Goal: Find specific page/section: Find specific page/section

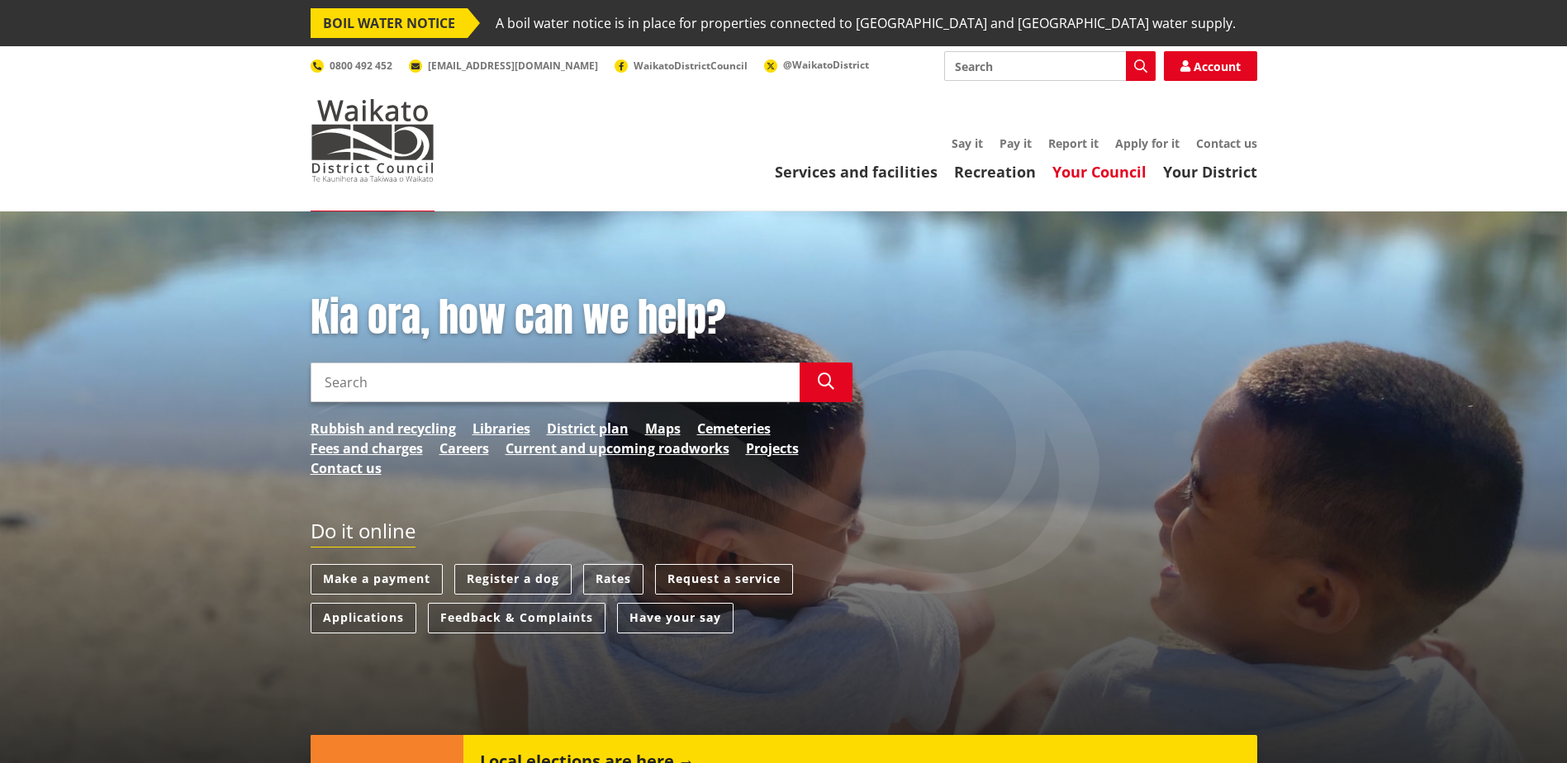
click at [1126, 168] on link "Your Council" at bounding box center [1099, 172] width 94 height 20
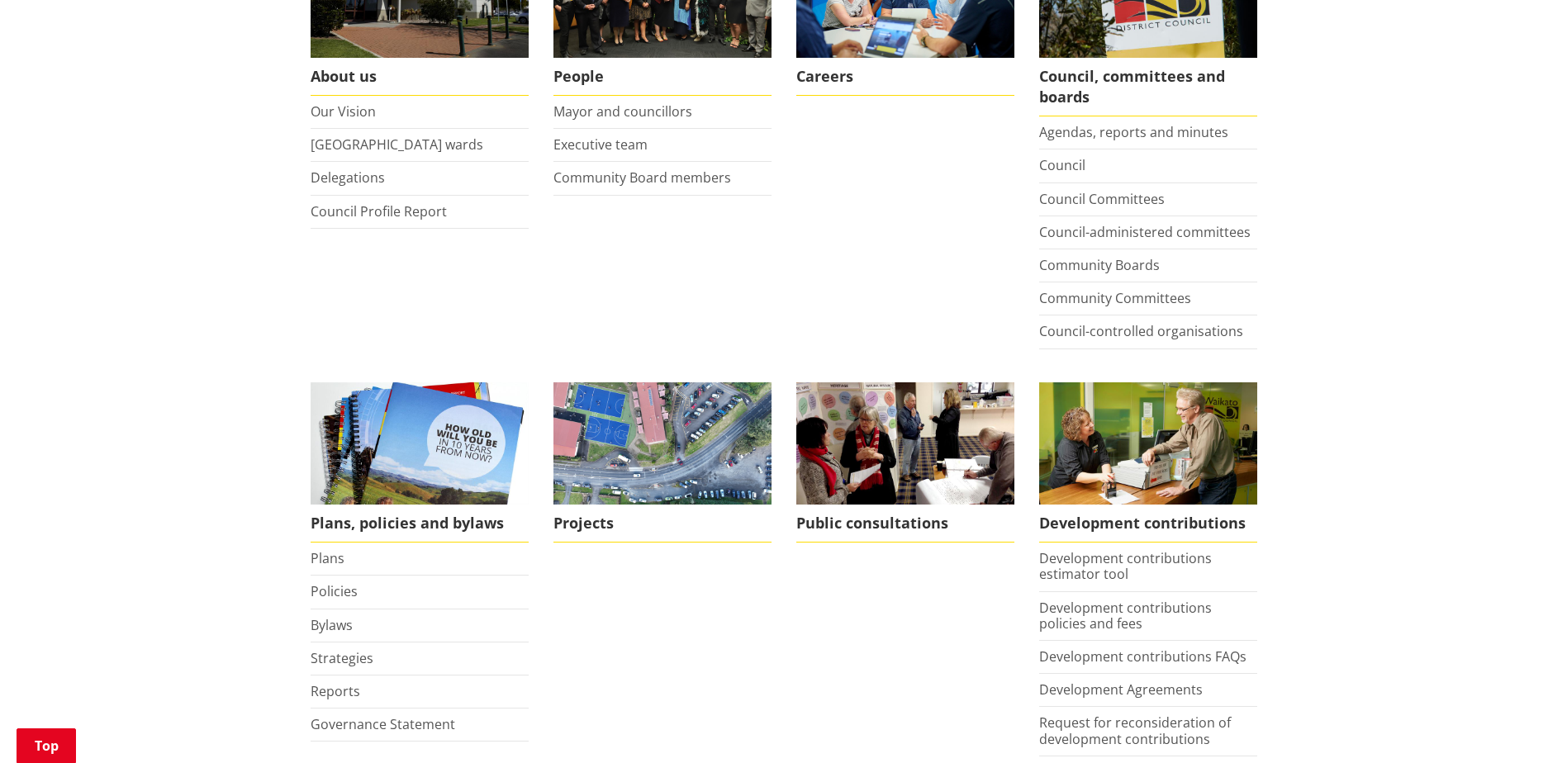
scroll to position [413, 0]
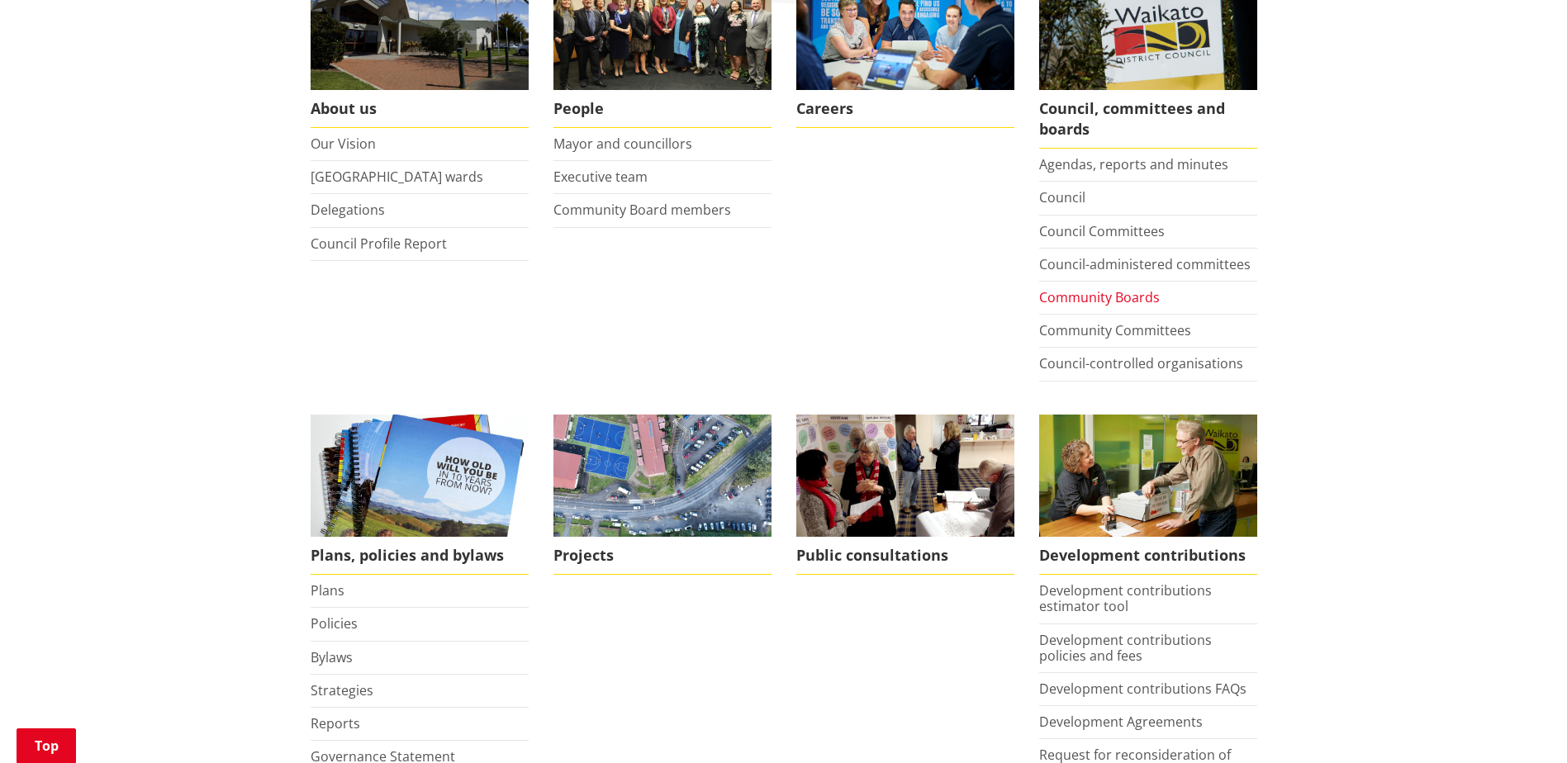
click at [1112, 297] on link "Community Boards" at bounding box center [1099, 297] width 121 height 18
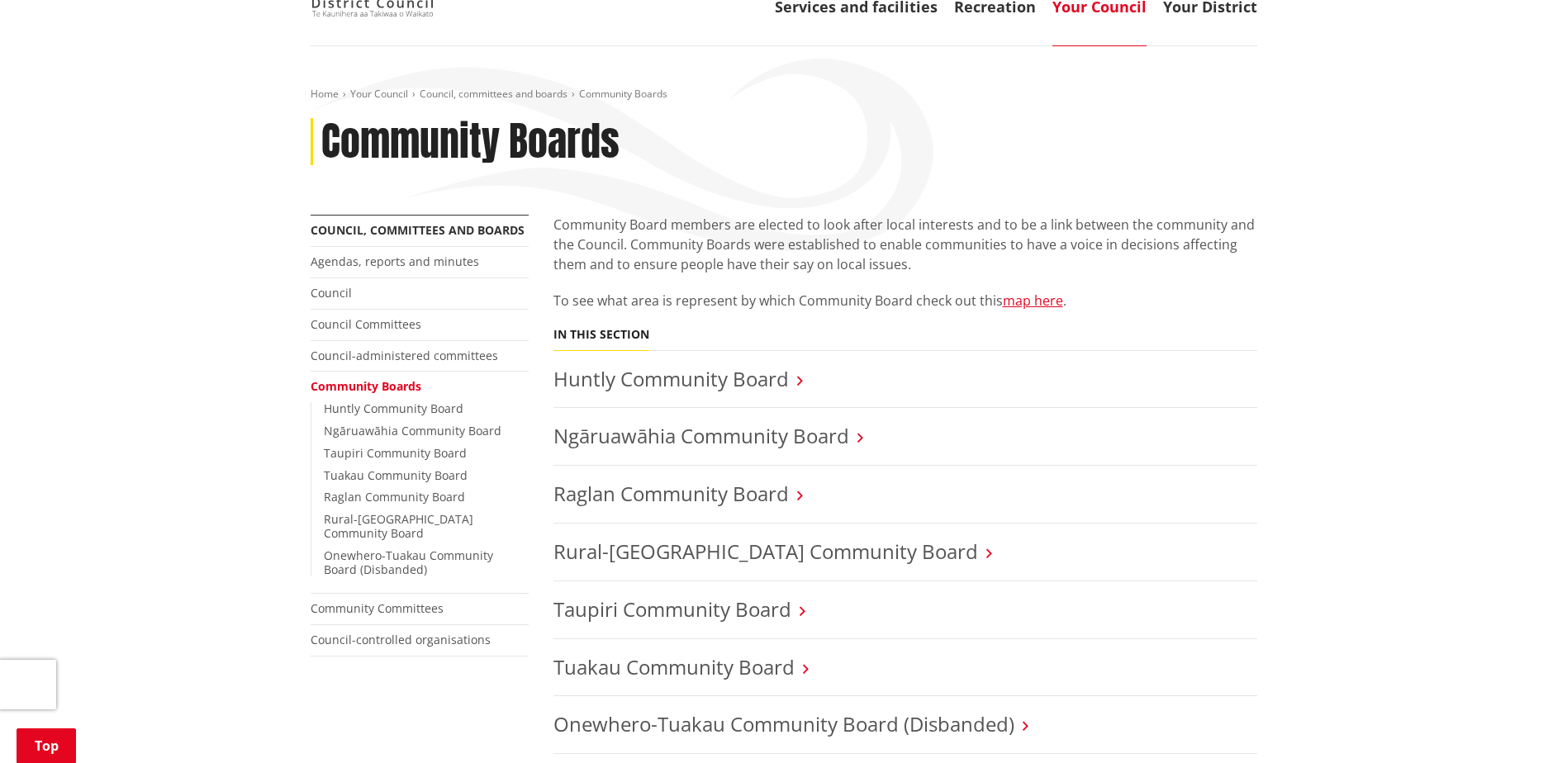
scroll to position [248, 0]
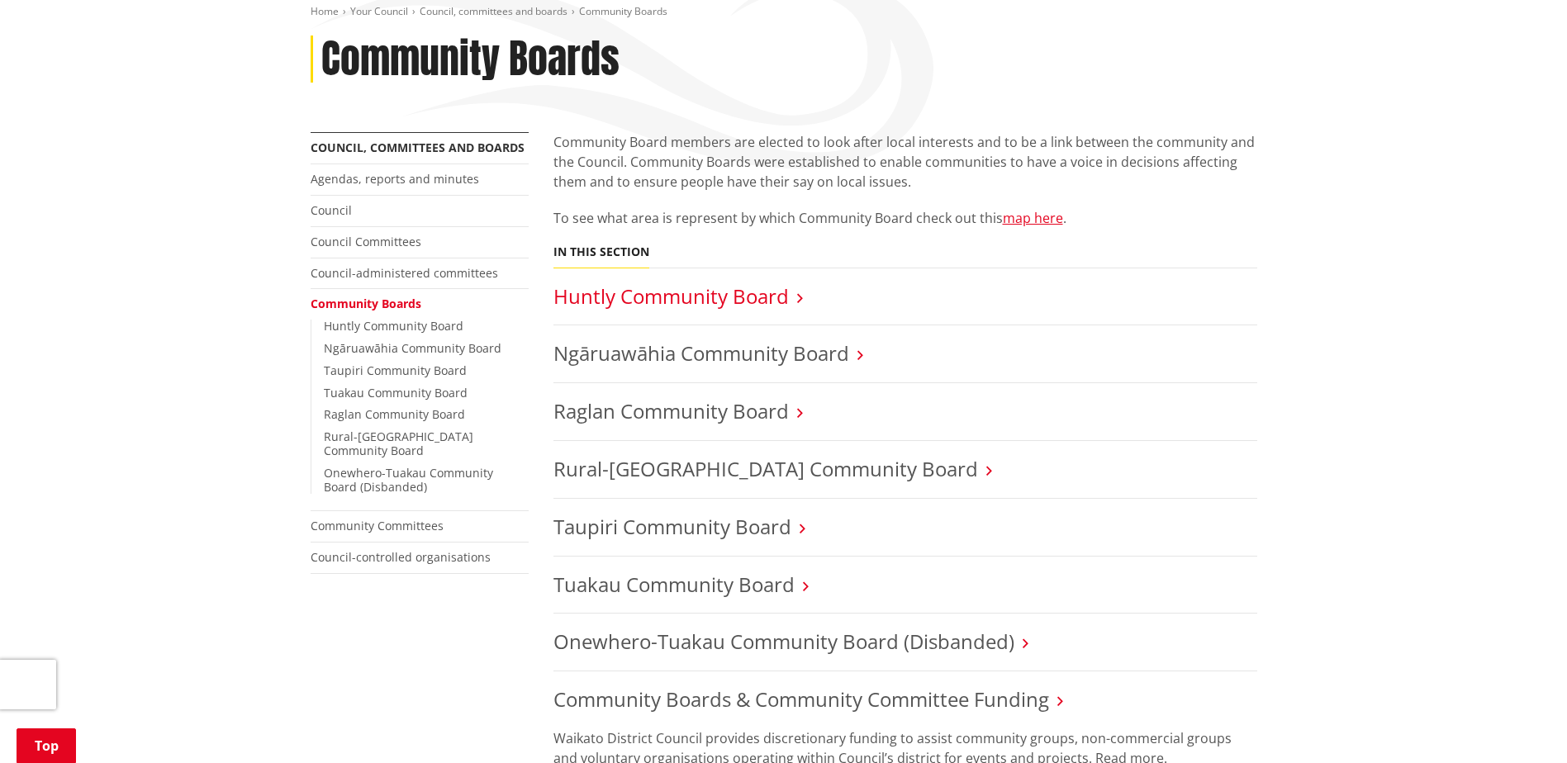
click at [732, 295] on link "Huntly Community Board" at bounding box center [670, 295] width 235 height 27
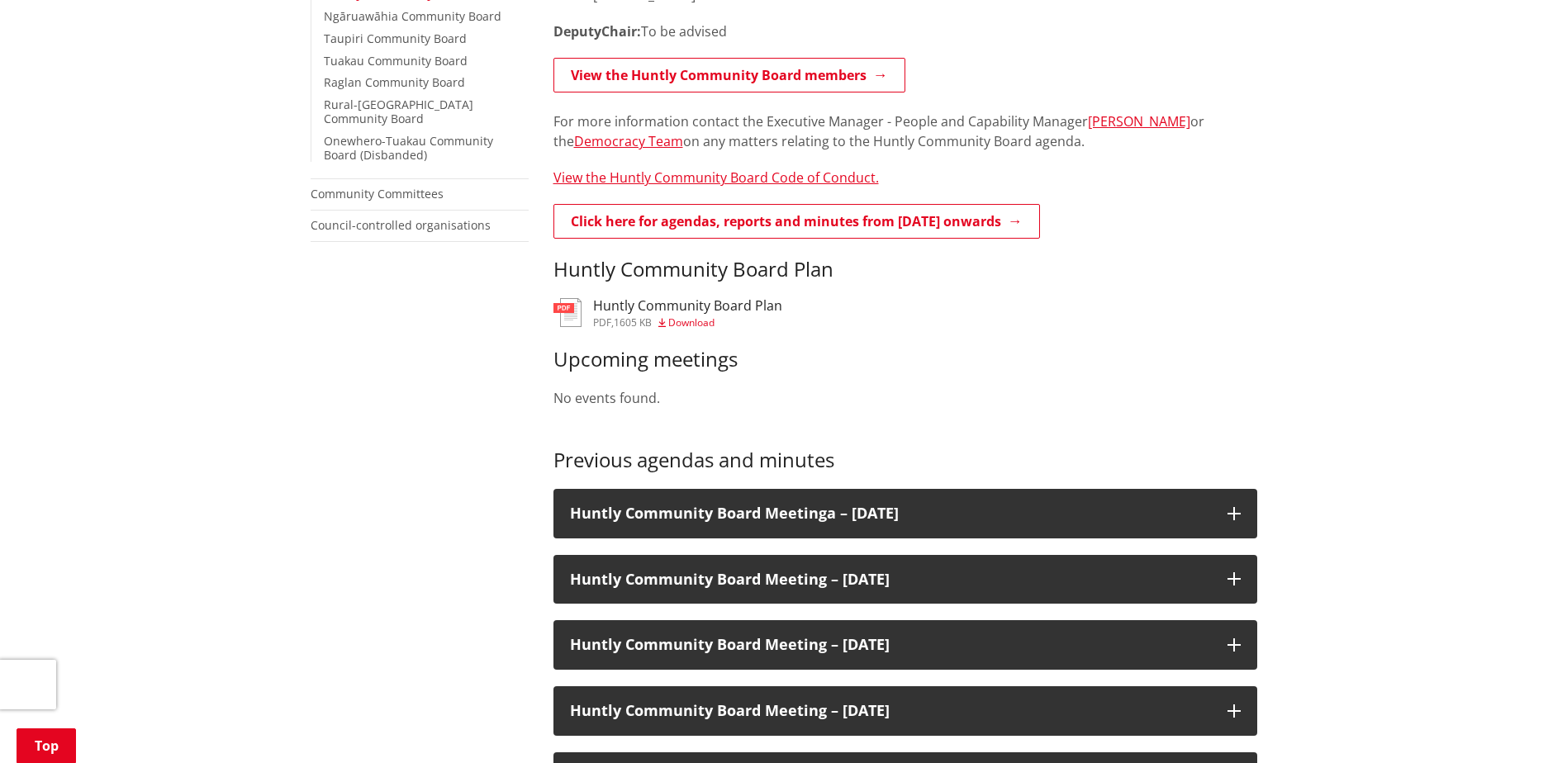
scroll to position [578, 0]
